Goal: Task Accomplishment & Management: Complete application form

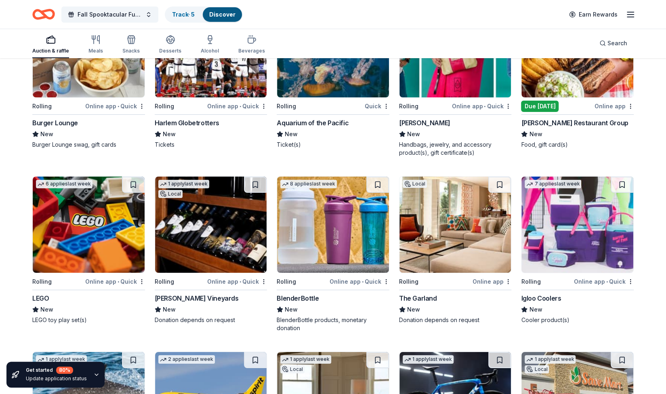
scroll to position [5844, 0]
click at [330, 74] on img at bounding box center [333, 49] width 112 height 96
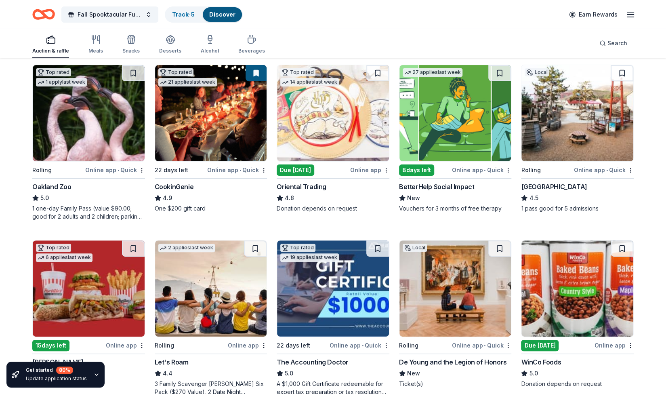
scroll to position [0, 0]
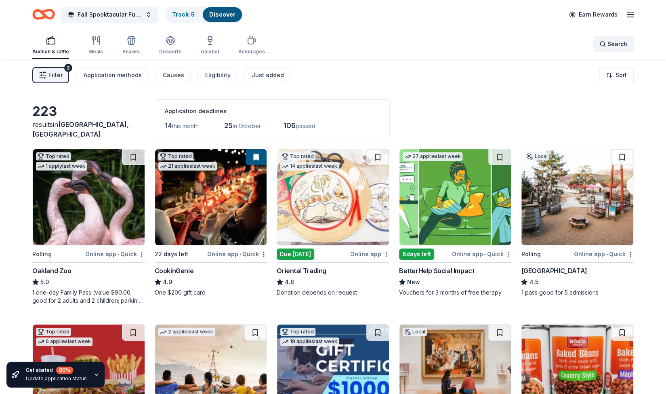
click at [607, 46] on div "Search" at bounding box center [613, 44] width 28 height 10
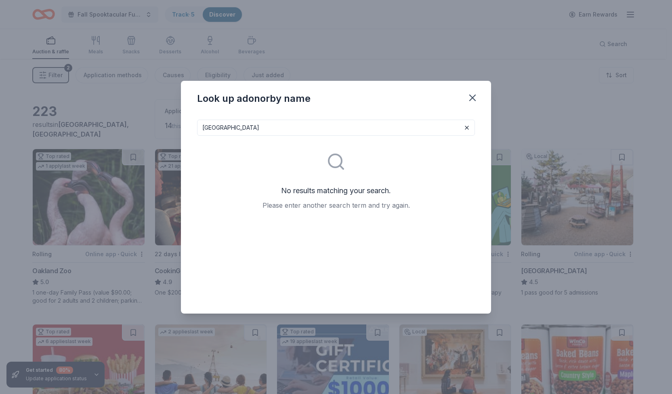
type input "Monterey Bay Aquarium"
click at [469, 95] on icon "button" at bounding box center [472, 97] width 11 height 11
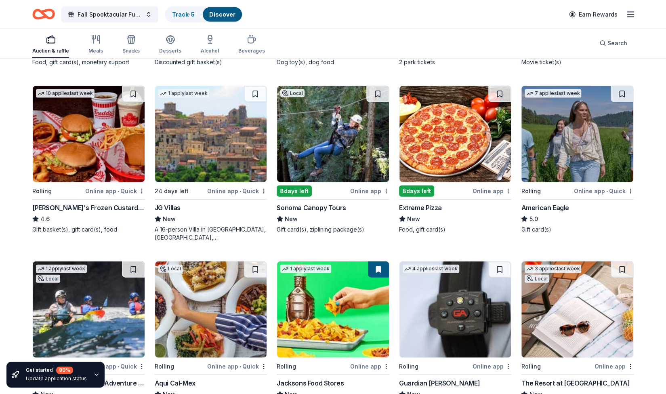
scroll to position [1094, 0]
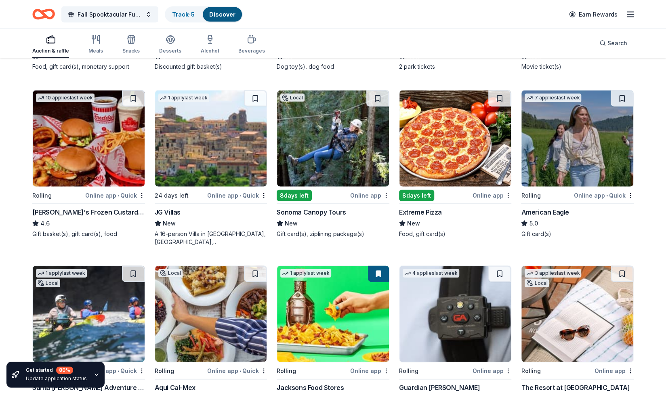
click at [229, 138] on img at bounding box center [211, 138] width 112 height 96
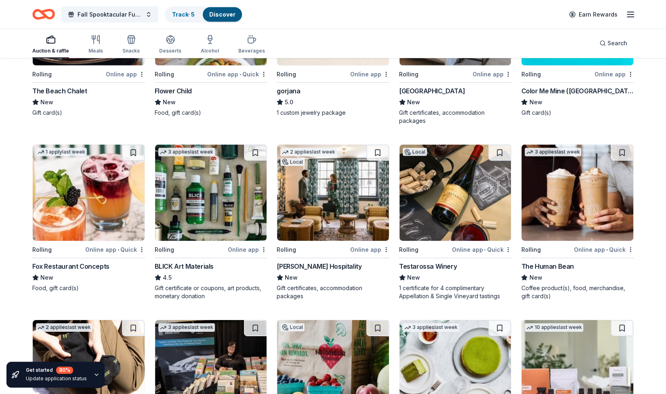
scroll to position [1566, 0]
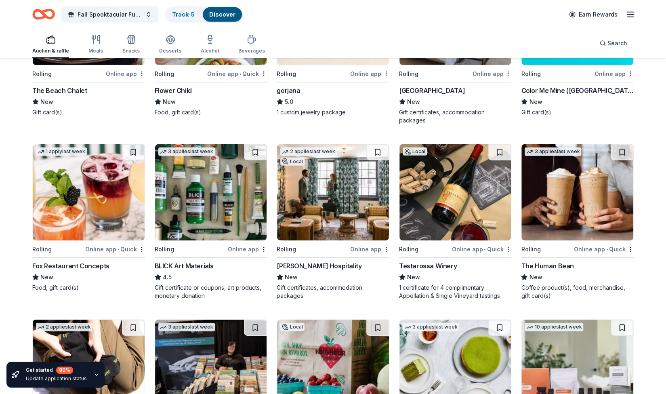
click at [450, 183] on img at bounding box center [455, 192] width 112 height 96
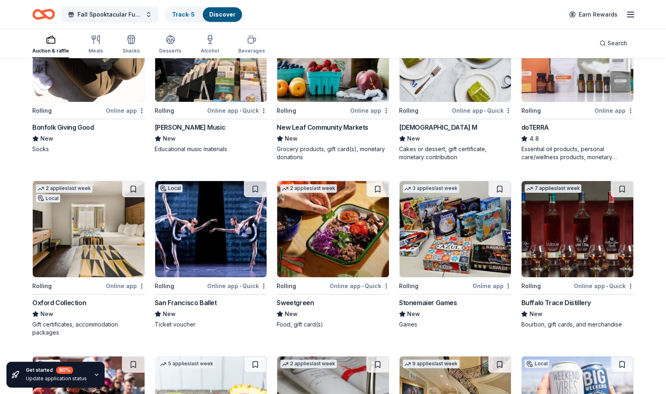
scroll to position [1733, 0]
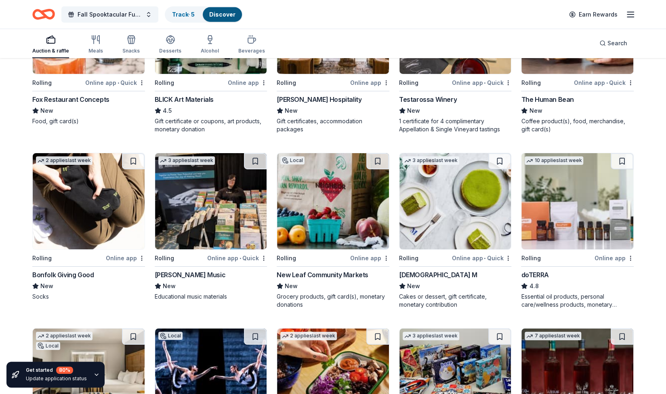
click at [330, 193] on img at bounding box center [333, 201] width 112 height 96
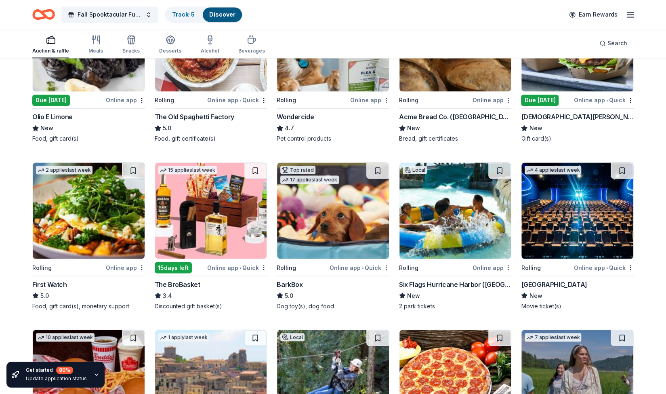
scroll to position [706, 0]
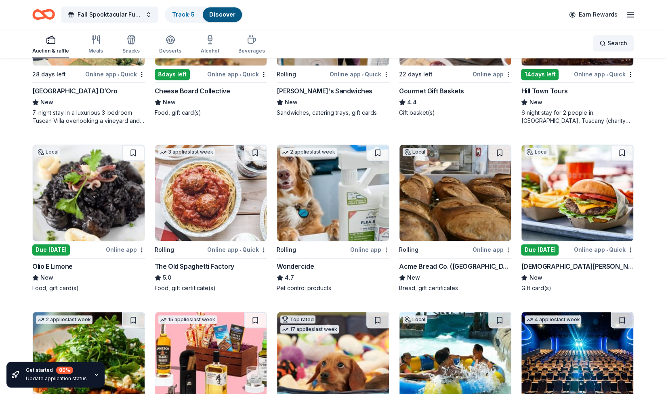
click at [612, 42] on span "Search" at bounding box center [617, 43] width 20 height 10
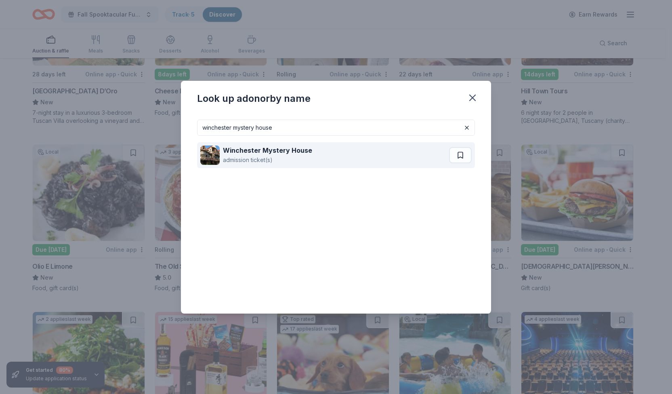
type input "winchester mystery house"
click at [329, 153] on div "Winchester Mystery House admission ticket(s)" at bounding box center [324, 155] width 249 height 26
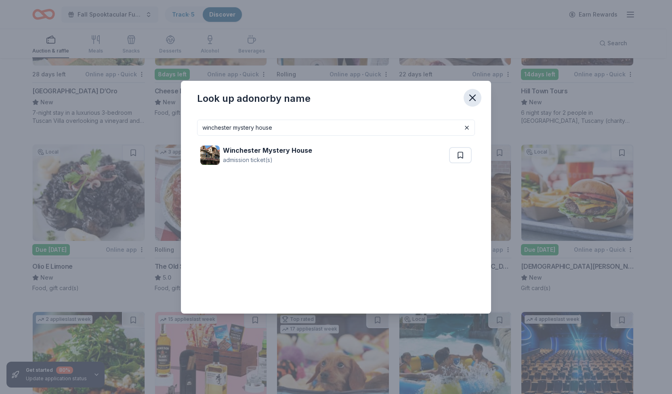
click at [473, 99] on icon "button" at bounding box center [473, 98] width 6 height 6
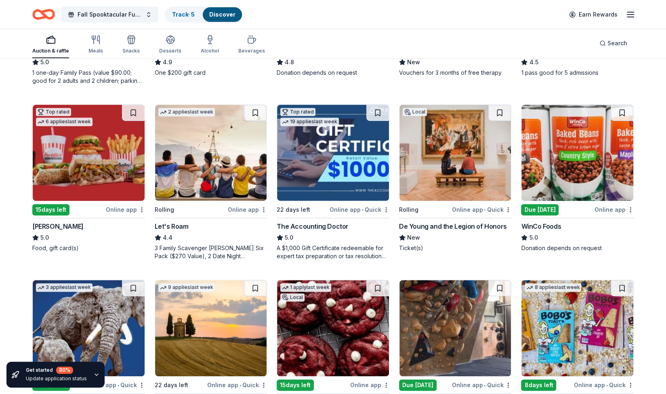
scroll to position [0, 0]
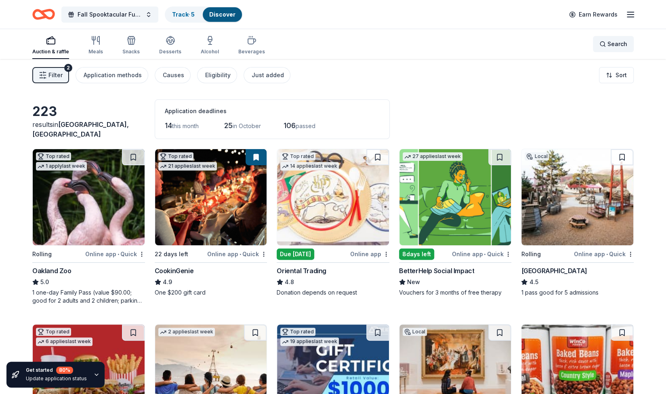
click at [611, 45] on span "Search" at bounding box center [617, 44] width 20 height 10
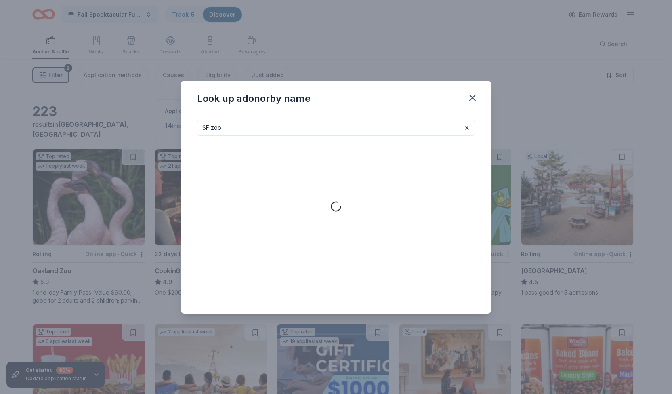
type input "SF zoo"
click at [471, 95] on icon "button" at bounding box center [473, 98] width 6 height 6
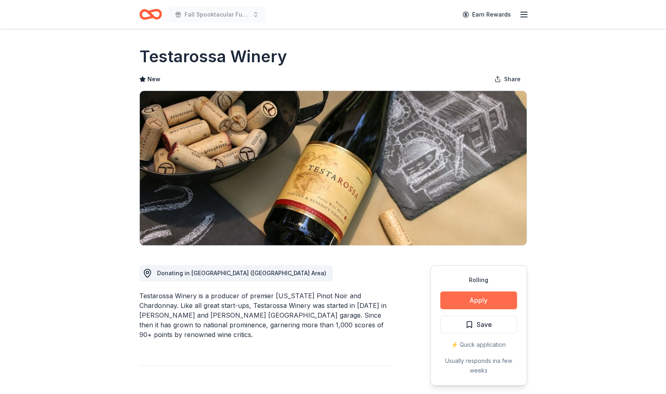
click at [478, 299] on button "Apply" at bounding box center [478, 300] width 77 height 18
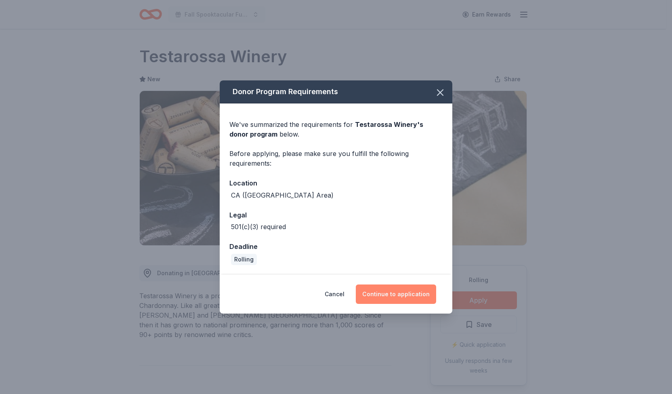
click at [401, 291] on button "Continue to application" at bounding box center [396, 293] width 80 height 19
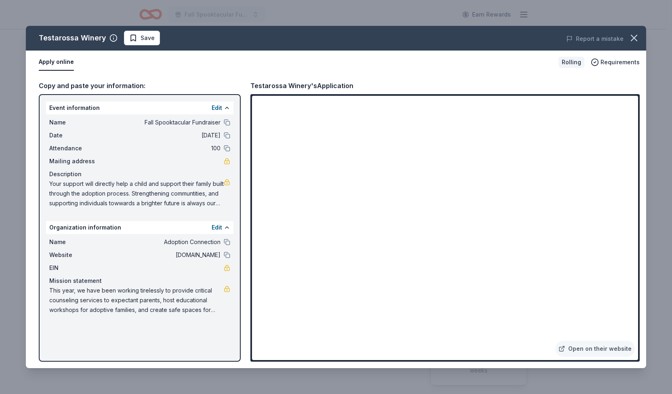
drag, startPoint x: 50, startPoint y: 182, endPoint x: 184, endPoint y: 192, distance: 134.1
click at [184, 192] on span "Your support will directly help a child and support their family built through …" at bounding box center [136, 193] width 174 height 29
click at [634, 36] on icon "button" at bounding box center [633, 37] width 11 height 11
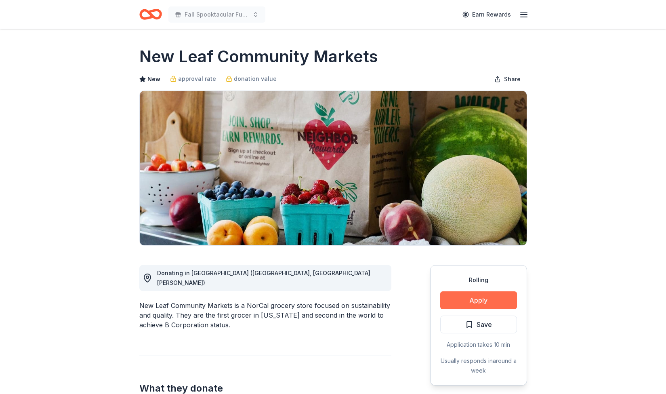
scroll to position [120, 0]
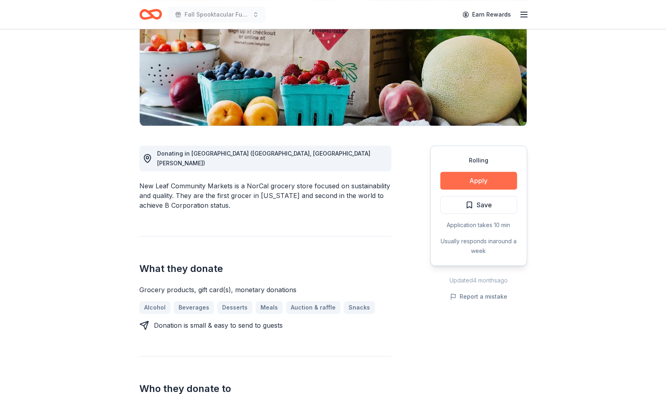
click at [456, 177] on button "Apply" at bounding box center [478, 181] width 77 height 18
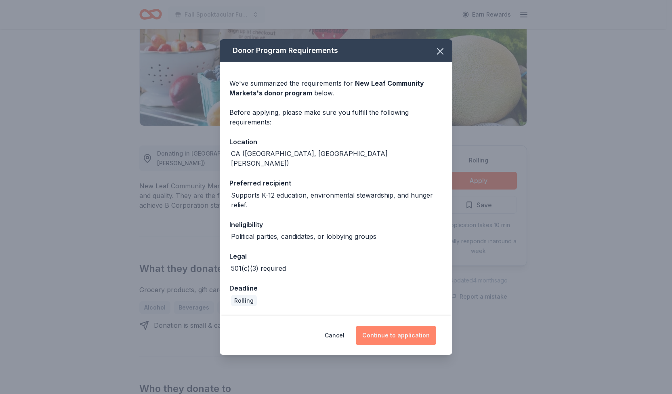
click at [383, 330] on button "Continue to application" at bounding box center [396, 335] width 80 height 19
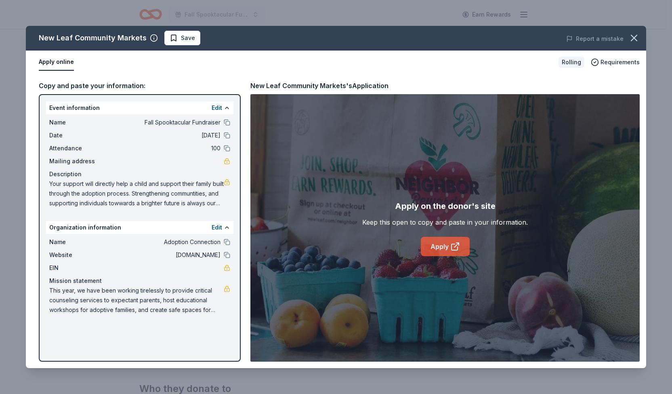
click at [435, 246] on link "Apply" at bounding box center [445, 246] width 49 height 19
click at [635, 38] on icon "button" at bounding box center [633, 37] width 11 height 11
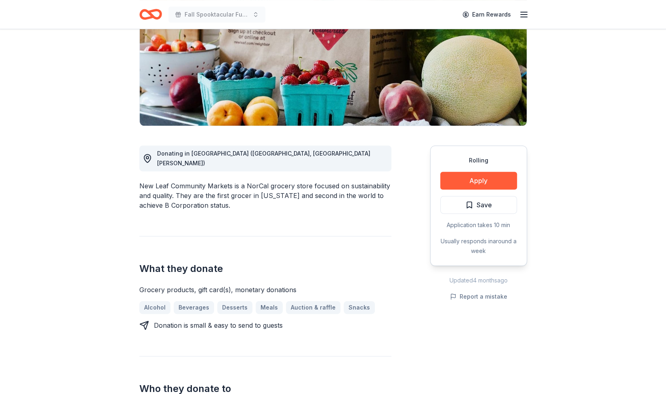
click at [385, 186] on div "New Leaf Community Markets is a NorCal grocery store focused on sustainability …" at bounding box center [265, 195] width 252 height 29
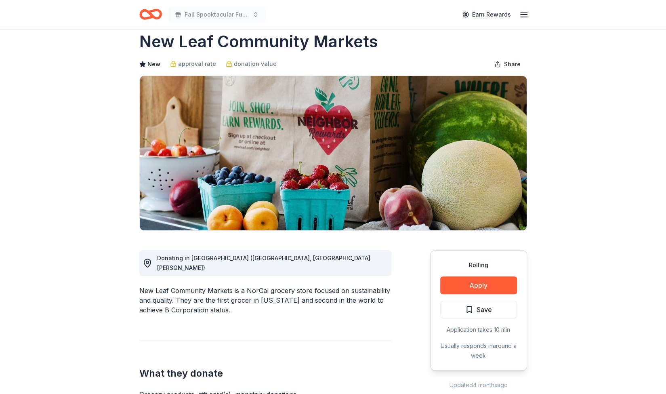
scroll to position [0, 0]
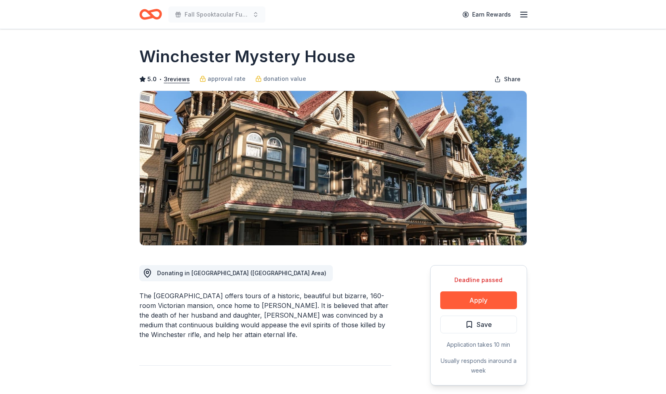
scroll to position [116, 0]
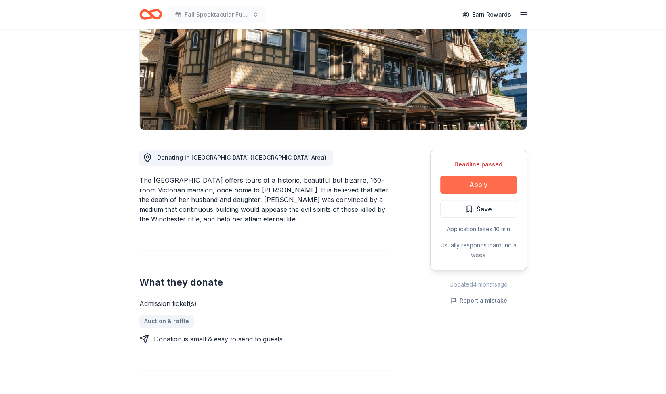
click at [464, 183] on button "Apply" at bounding box center [478, 185] width 77 height 18
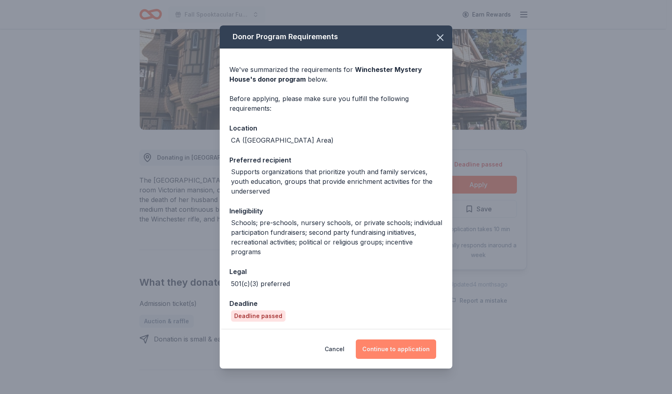
click at [397, 346] on button "Continue to application" at bounding box center [396, 348] width 80 height 19
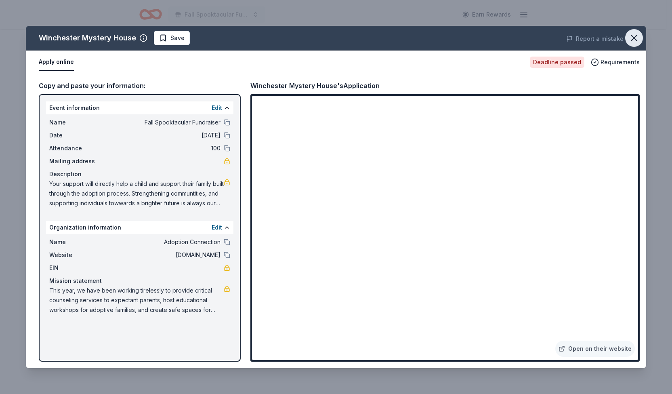
click at [639, 38] on icon "button" at bounding box center [633, 37] width 11 height 11
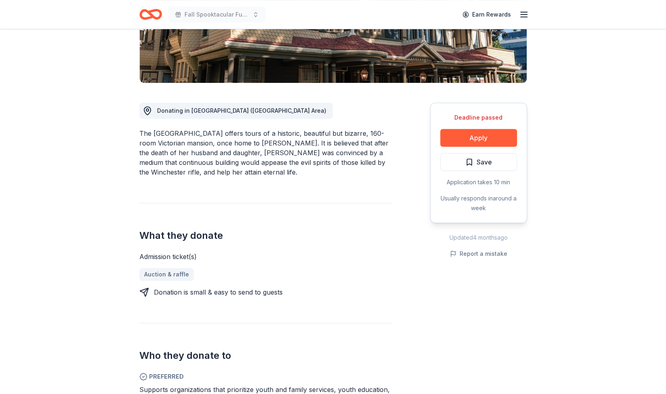
scroll to position [163, 0]
